Goal: Find specific page/section: Find specific page/section

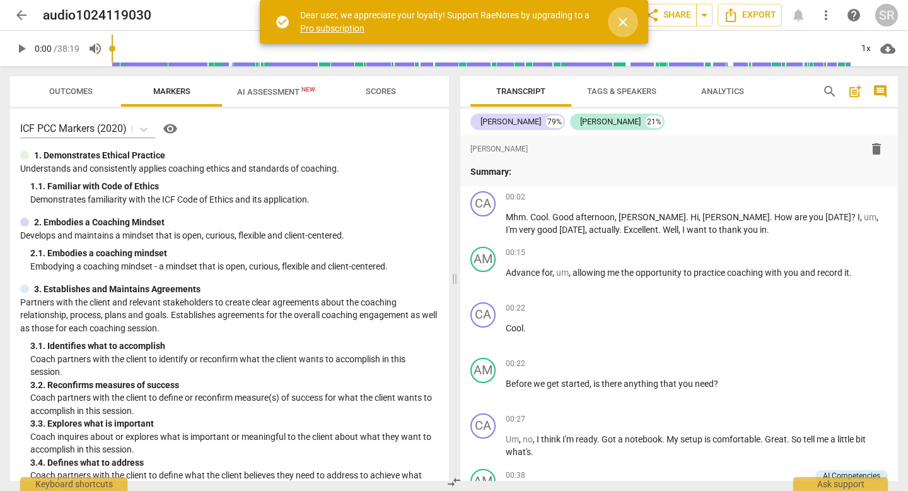
click at [622, 20] on span "close" at bounding box center [622, 22] width 15 height 15
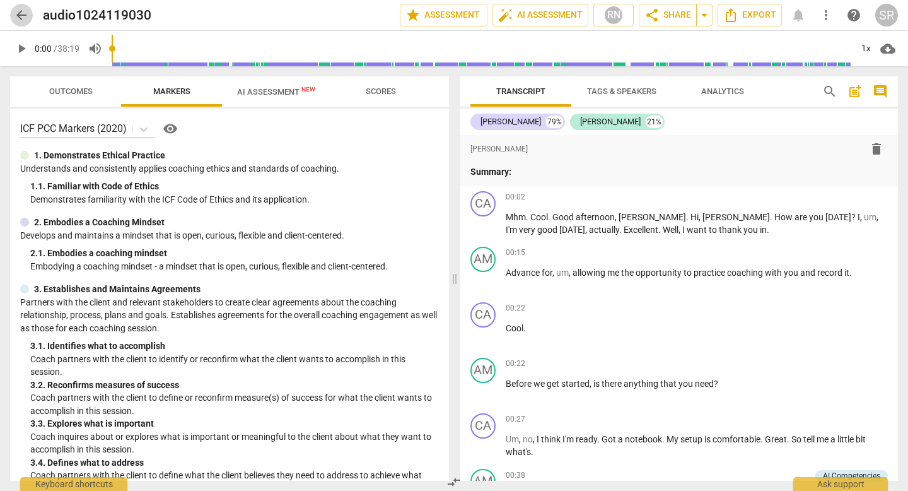
click at [21, 16] on span "arrow_back" at bounding box center [21, 15] width 15 height 15
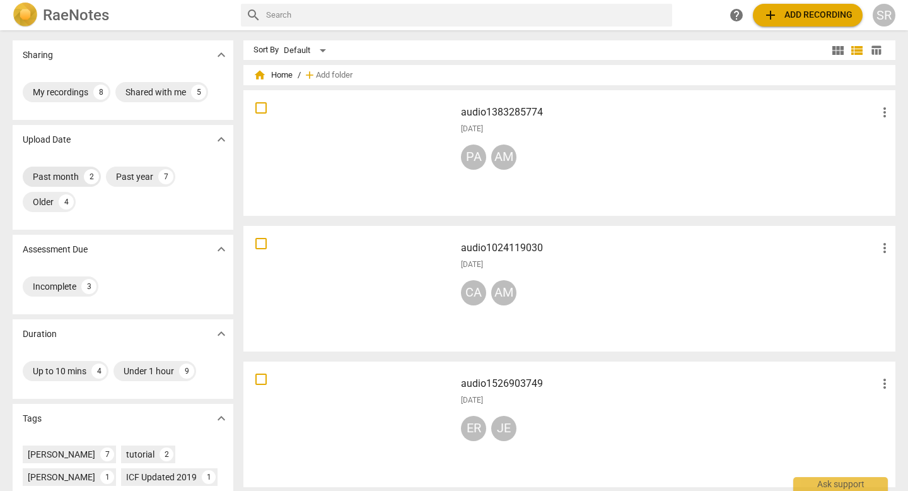
click at [66, 173] on div "Past month" at bounding box center [56, 176] width 46 height 13
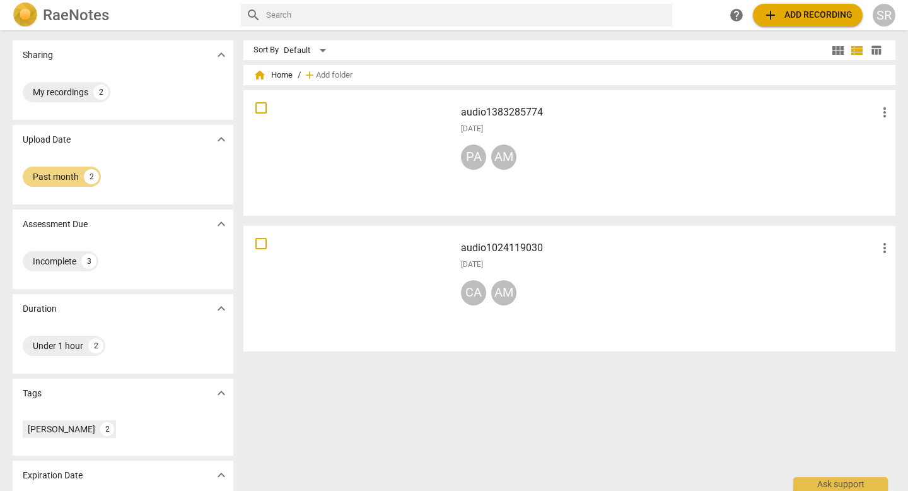
click at [378, 134] on div at bounding box center [349, 153] width 203 height 117
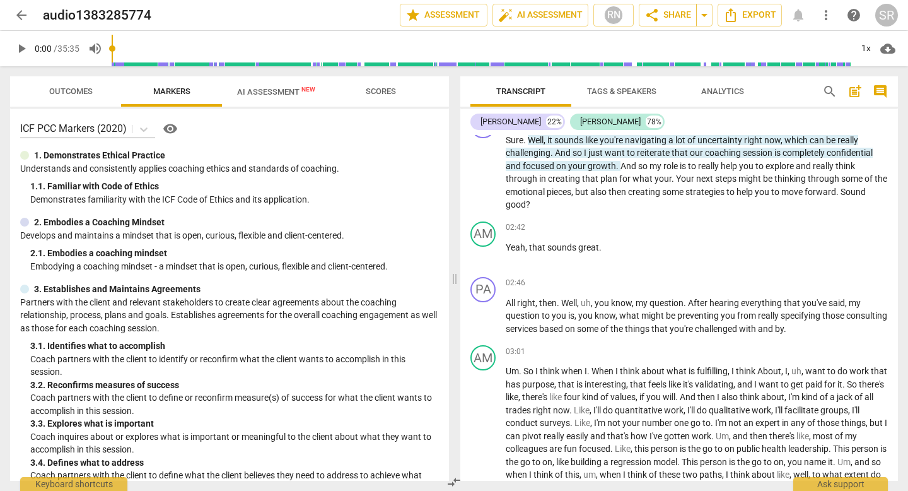
scroll to position [421, 0]
